Goal: Task Accomplishment & Management: Manage account settings

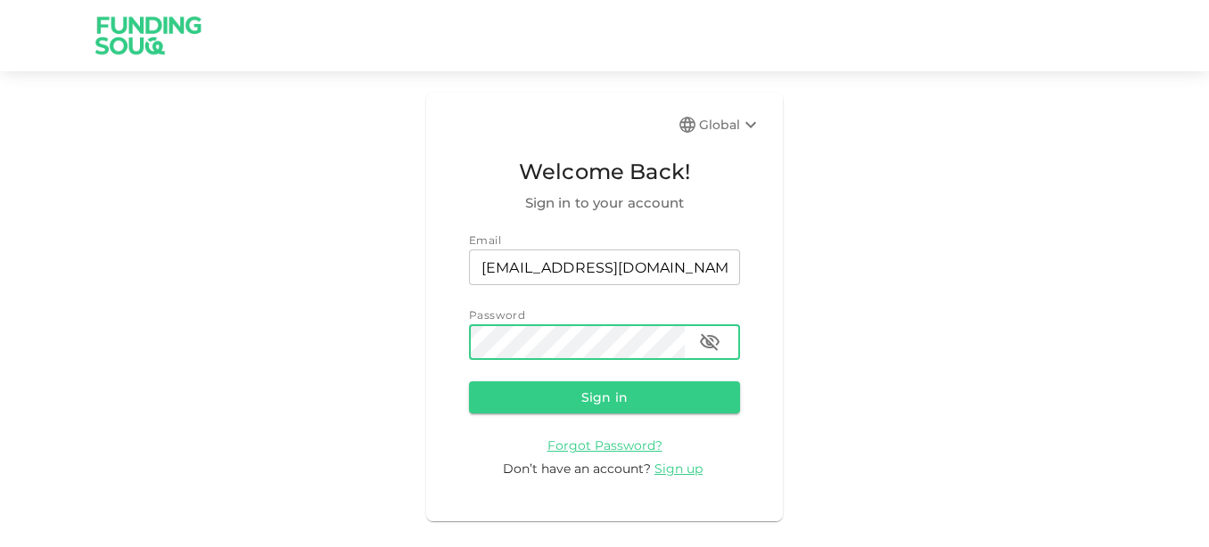
click at [469, 382] on button "Sign in" at bounding box center [604, 398] width 271 height 32
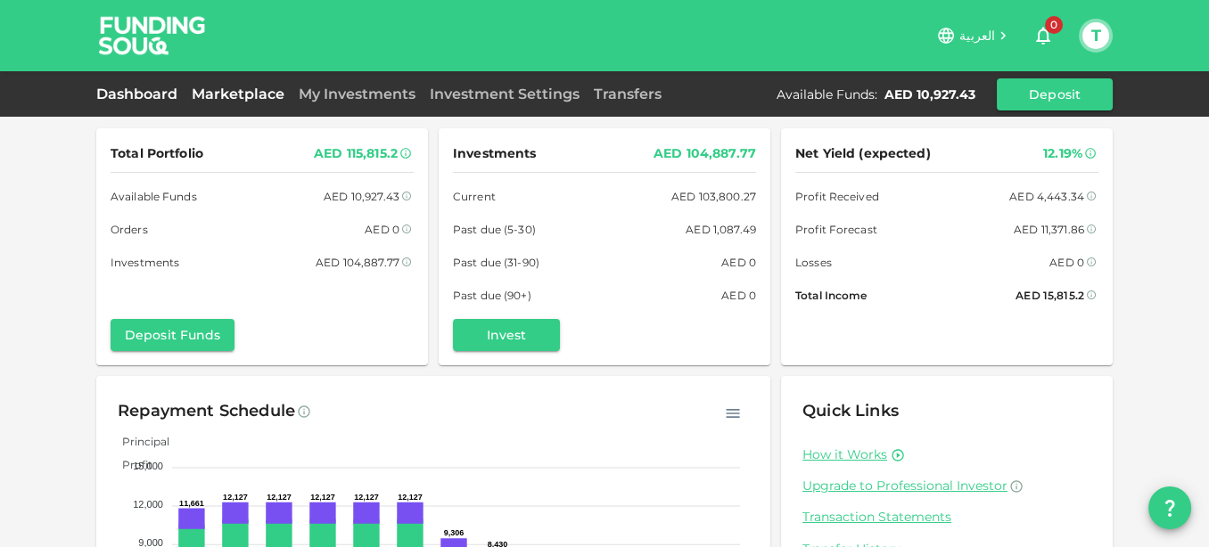
click at [234, 101] on link "Marketplace" at bounding box center [238, 94] width 107 height 17
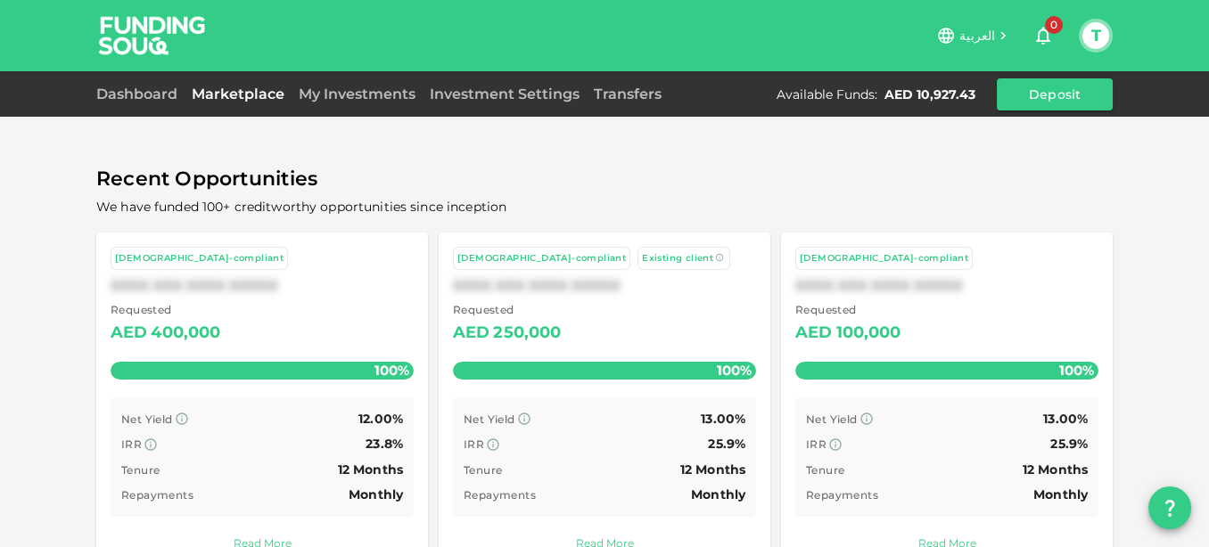
scroll to position [99, 0]
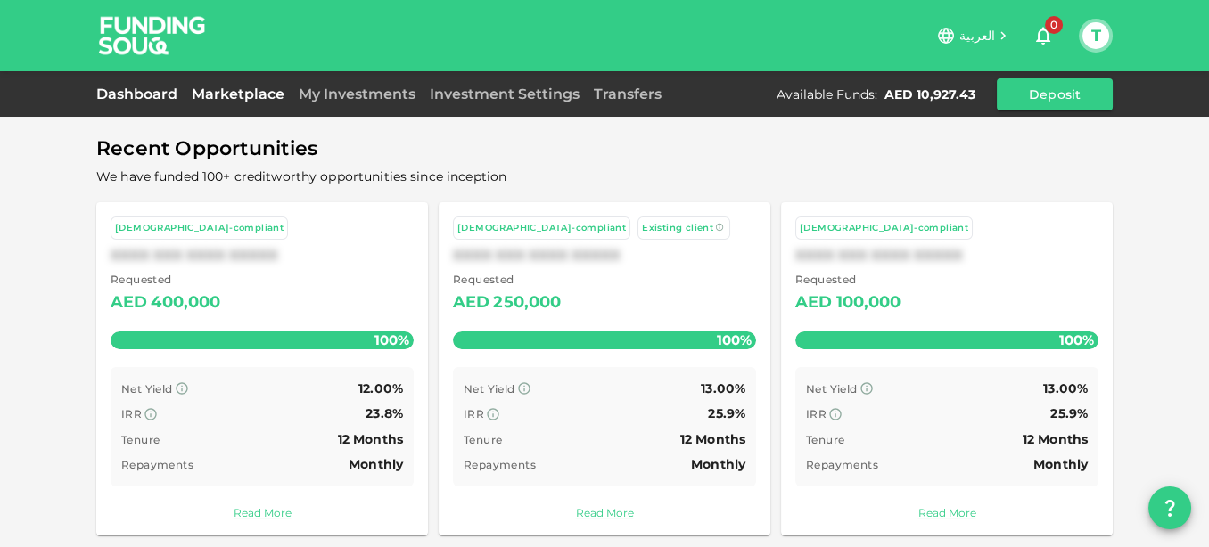
click at [138, 98] on link "Dashboard" at bounding box center [140, 94] width 88 height 17
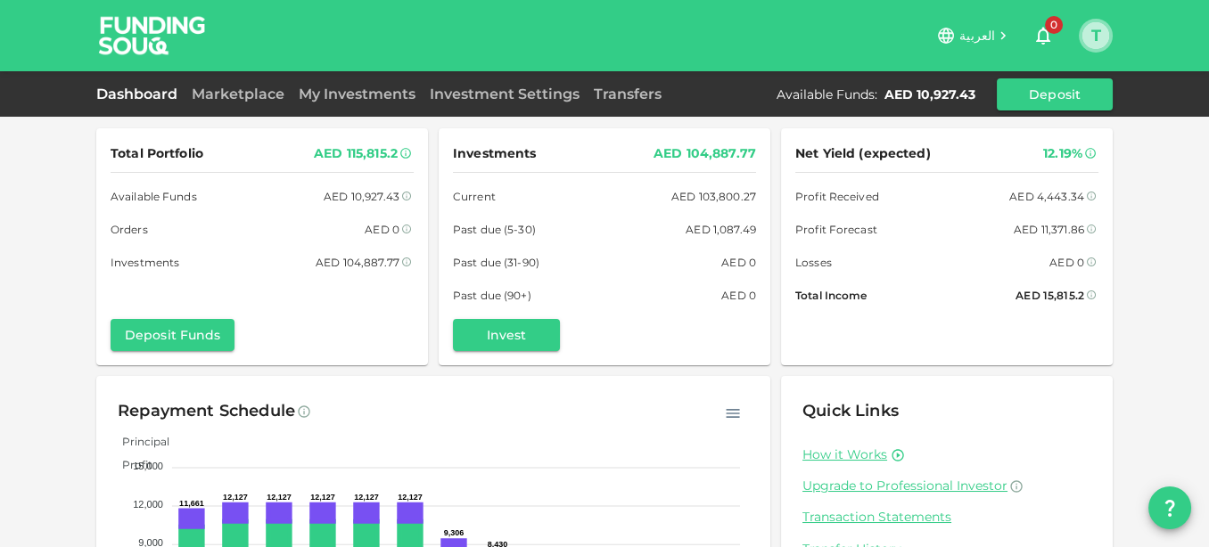
click at [1095, 39] on button "T" at bounding box center [1095, 35] width 27 height 27
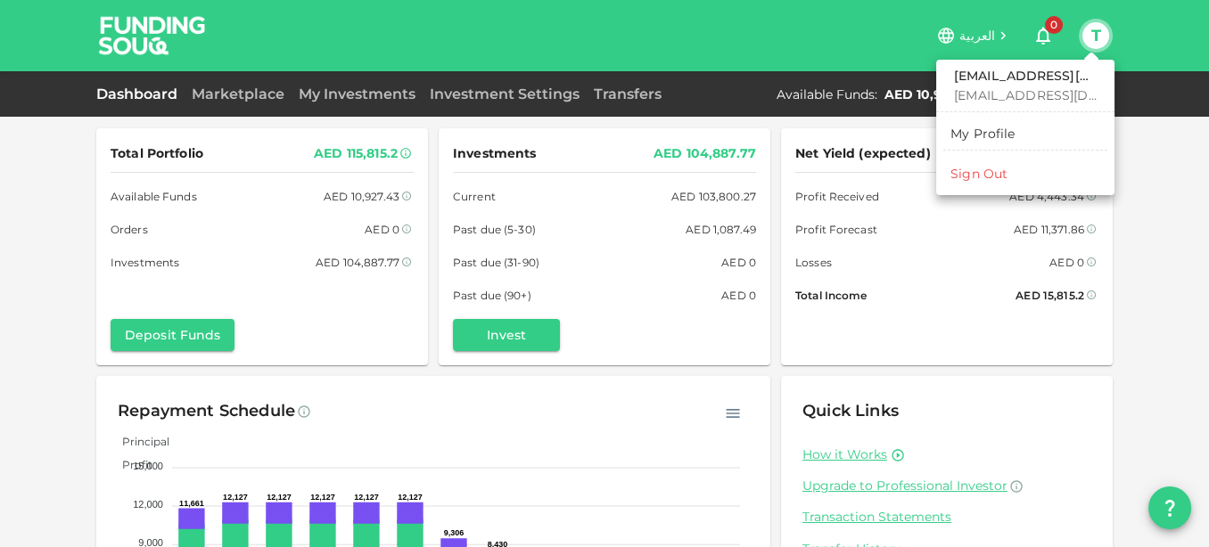
click at [981, 166] on div "Sign Out" at bounding box center [978, 174] width 57 height 18
